Goal: Information Seeking & Learning: Find specific fact

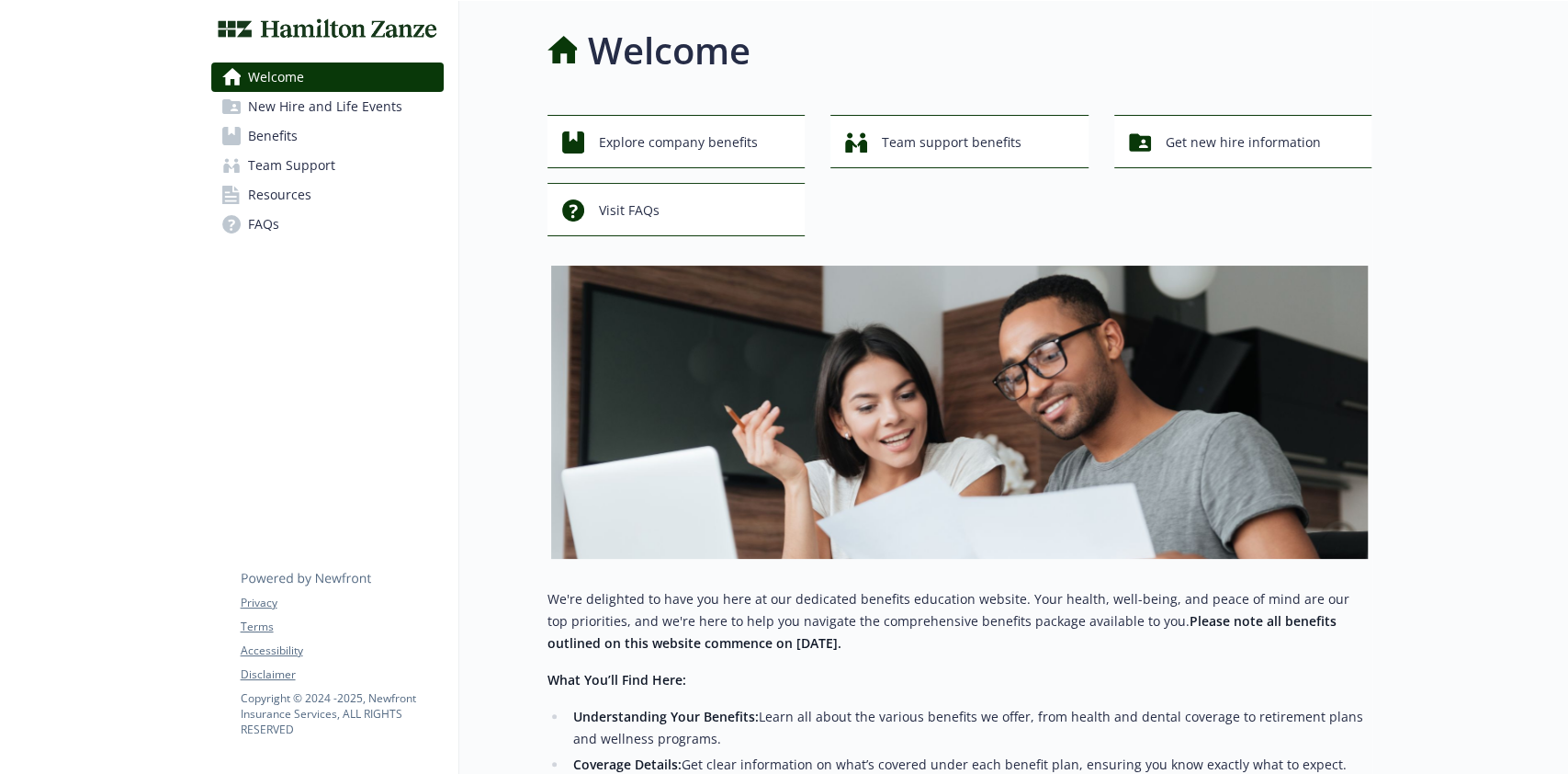
drag, startPoint x: 0, startPoint y: 0, endPoint x: 328, endPoint y: 141, distance: 357.0
click at [328, 141] on link "Benefits" at bounding box center [327, 136] width 233 height 30
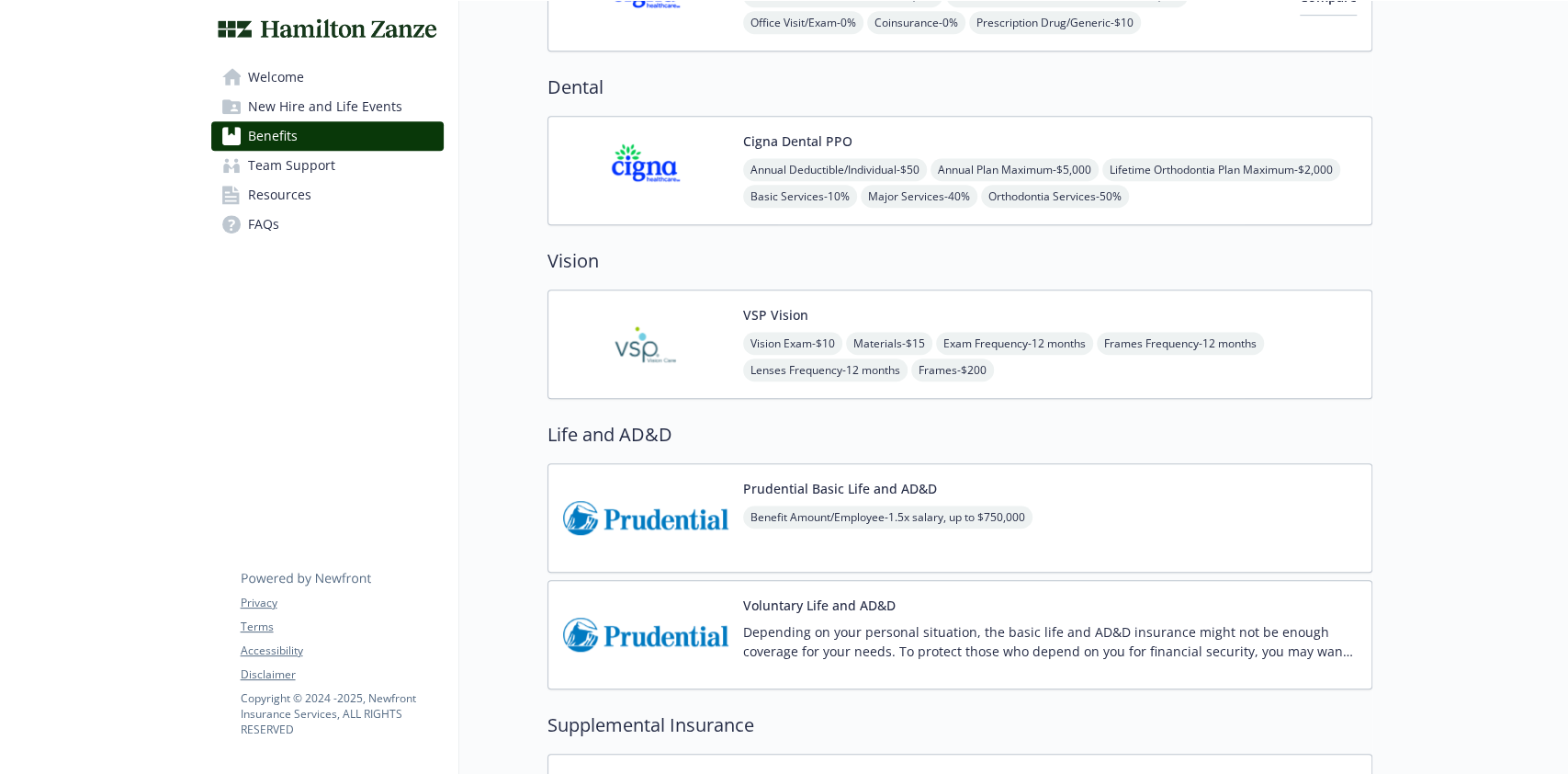
click at [886, 314] on div "VSP Vision Vision Exam - $10 Materials - $15 Exam Frequency - 12 months Frames …" at bounding box center [1050, 344] width 614 height 78
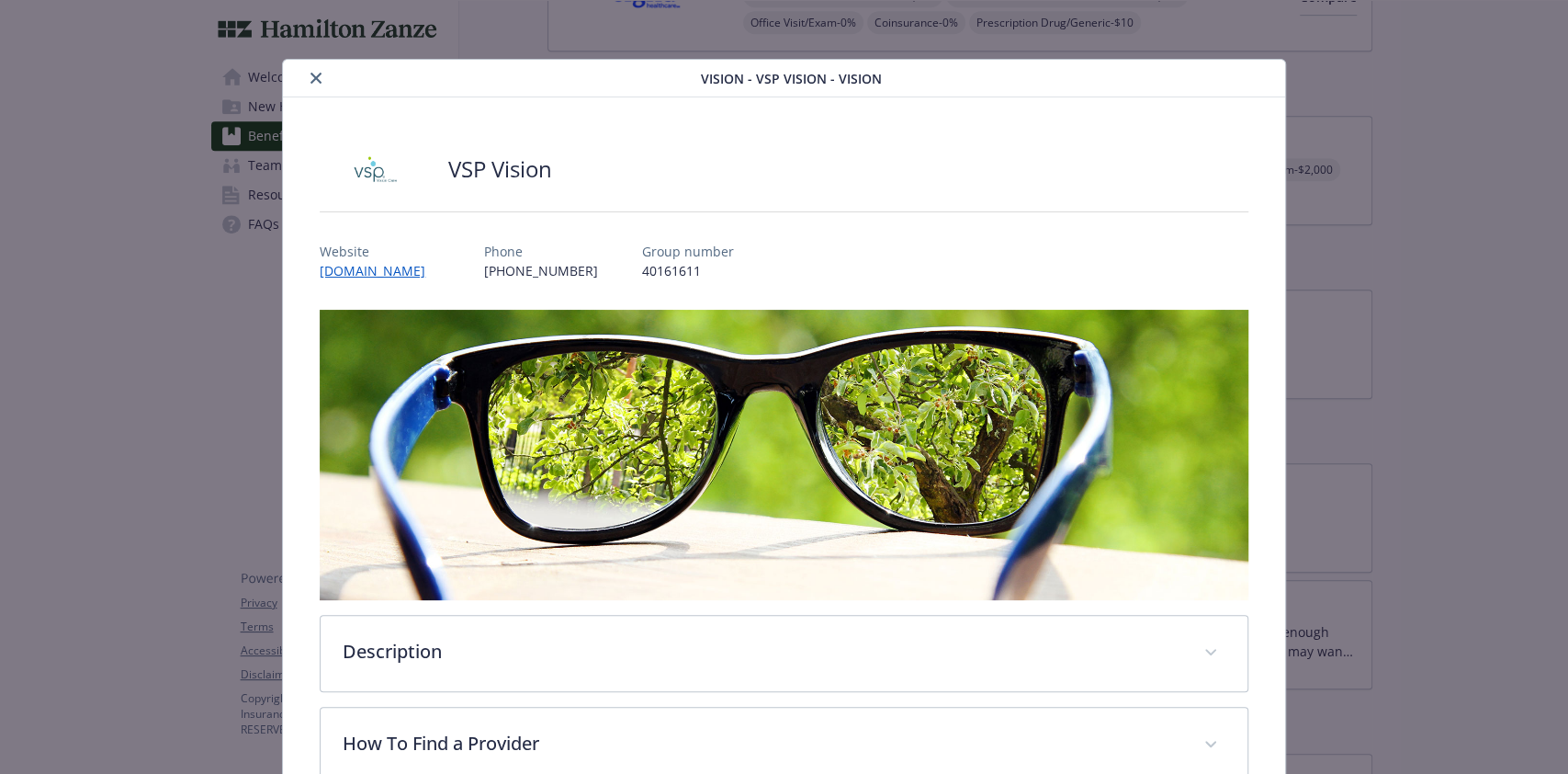
scroll to position [33, 0]
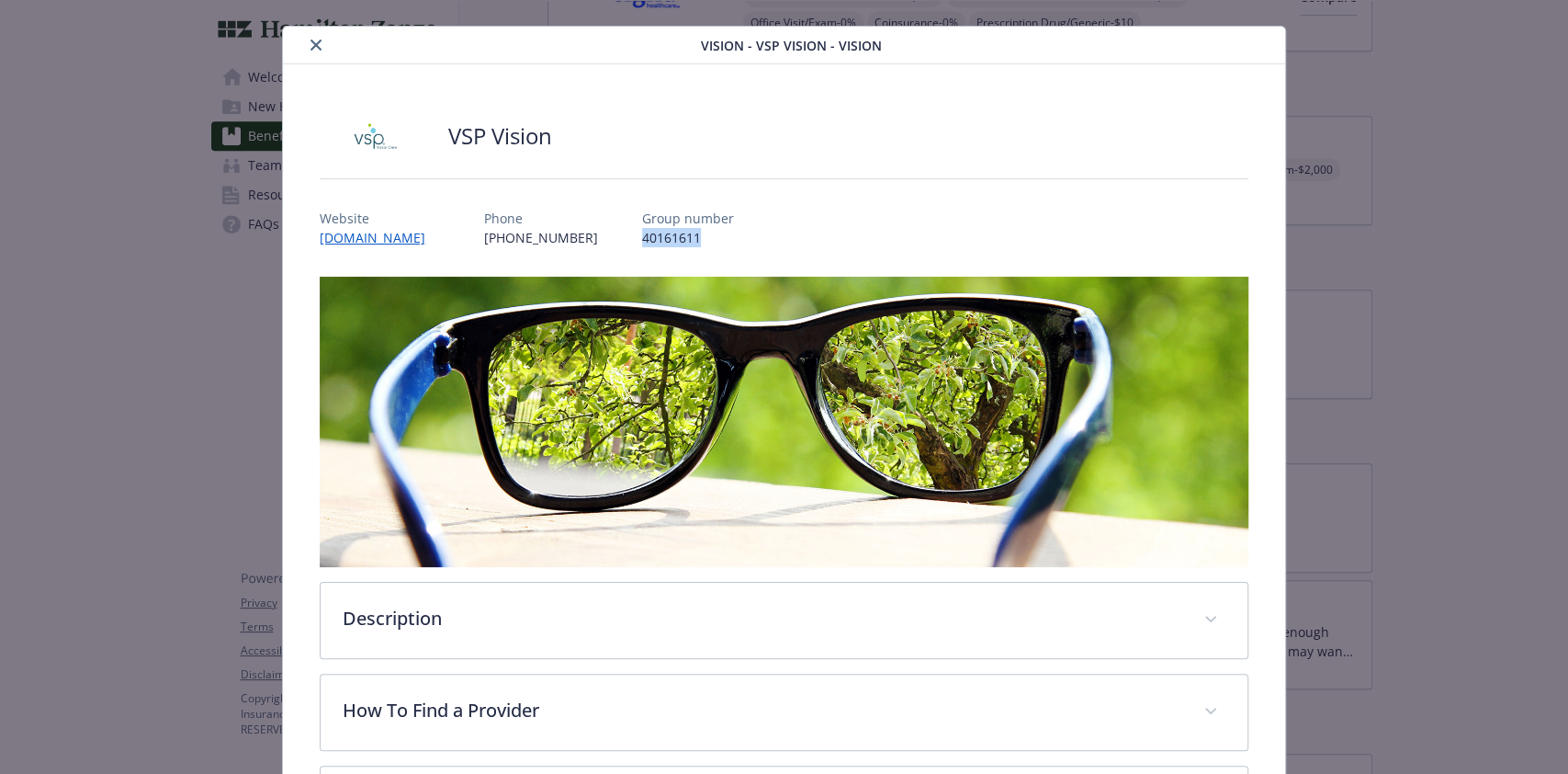
drag, startPoint x: 674, startPoint y: 233, endPoint x: 589, endPoint y: 234, distance: 85.0
click at [589, 234] on div "Website [DOMAIN_NAME] Phone [PHONE_NUMBER] Group number 40161611" at bounding box center [783, 220] width 927 height 53
copy p "40161611"
